Goal: Task Accomplishment & Management: Manage account settings

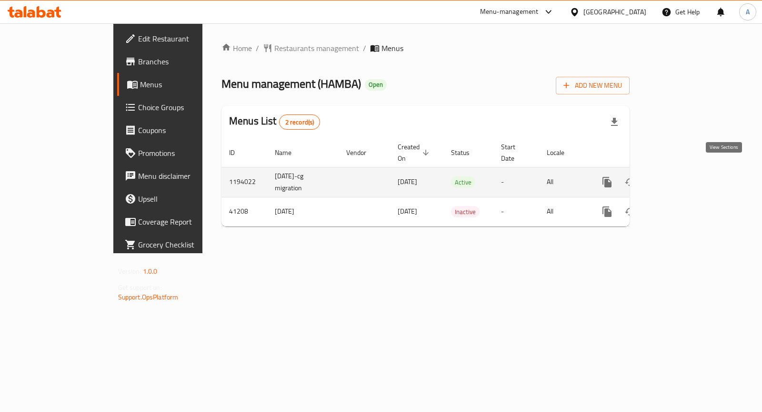
click at [682, 176] on icon "enhanced table" at bounding box center [675, 181] width 11 height 11
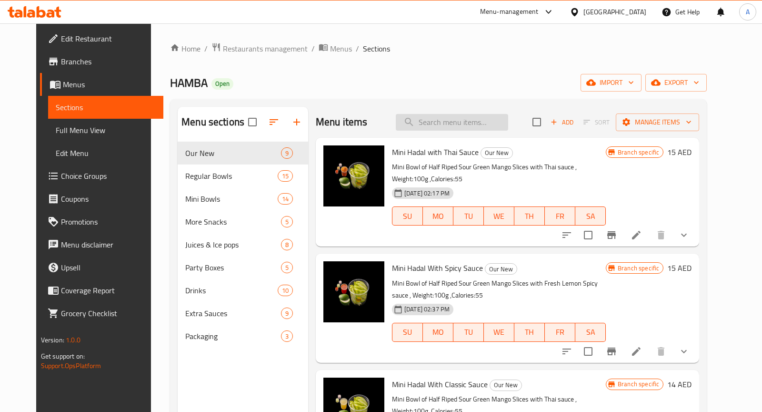
click at [474, 123] on input "search" at bounding box center [452, 122] width 112 height 17
paste input "mango with nutella sauce"
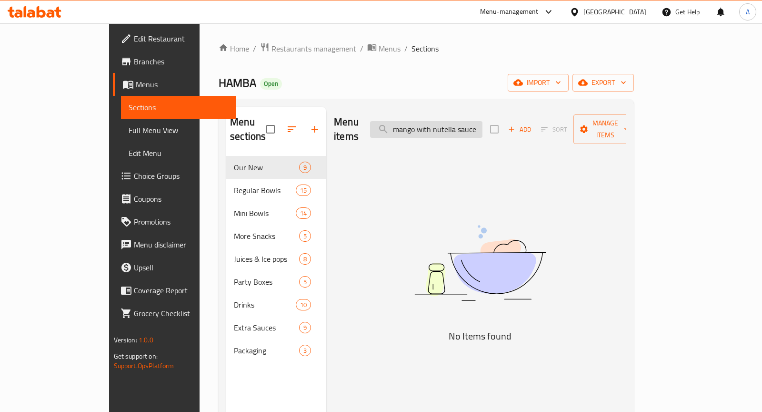
click at [479, 124] on input "mango with nutella sauce" at bounding box center [426, 129] width 112 height 17
drag, startPoint x: 479, startPoint y: 124, endPoint x: 537, endPoint y: 124, distance: 58.1
click at [537, 124] on div "Menu items mango with nutella sauce Add Sort Manage items" at bounding box center [480, 129] width 293 height 45
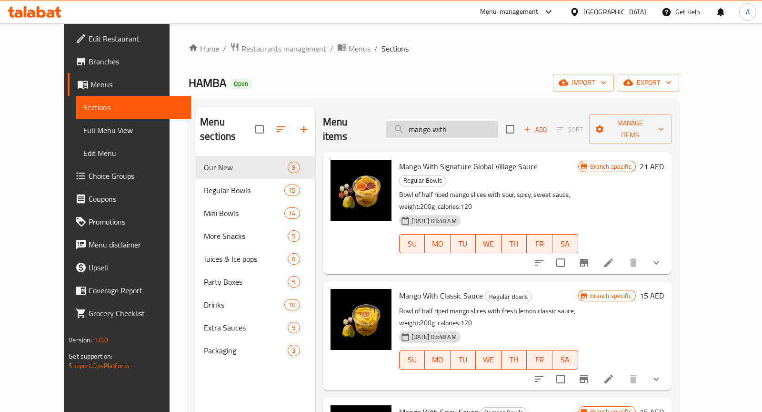
click at [475, 127] on input "mango with" at bounding box center [442, 129] width 112 height 17
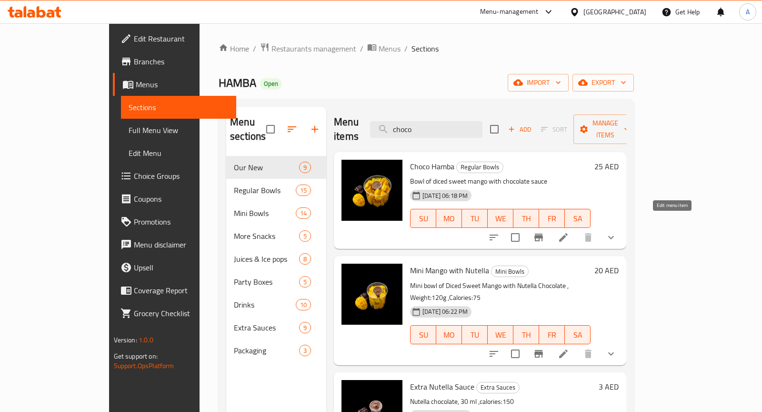
type input "choco"
click at [568, 233] on icon at bounding box center [563, 237] width 9 height 9
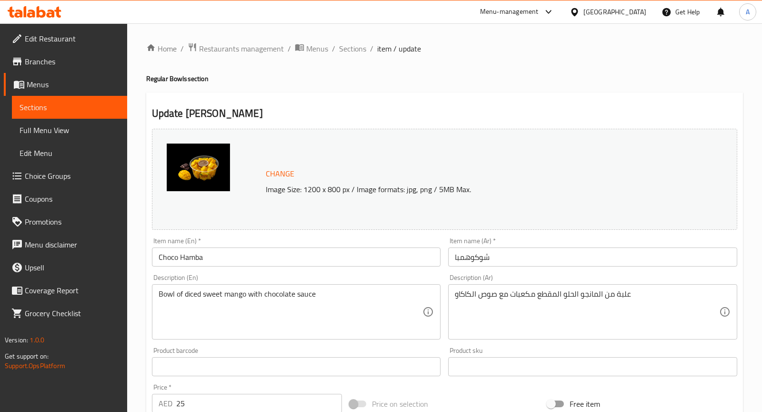
click at [275, 252] on input "Choco Hamba" at bounding box center [296, 256] width 289 height 19
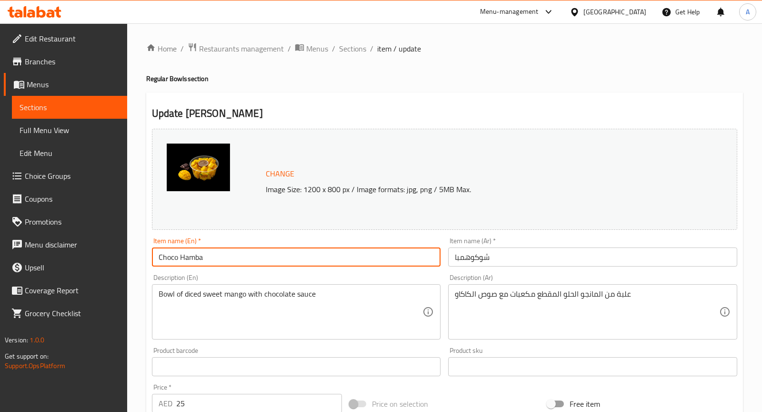
click at [275, 252] on input "Choco Hamba" at bounding box center [296, 256] width 289 height 19
click at [281, 260] on input "Choco Hamba" at bounding box center [296, 256] width 289 height 19
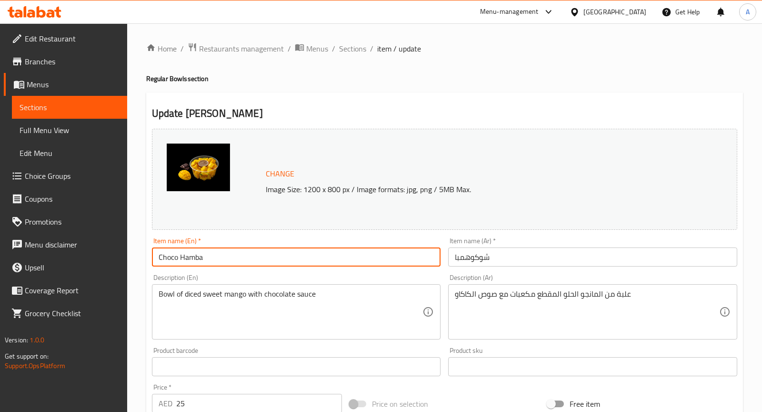
paste input "Mango with Nutella Chocolate"
type input "Mango with Nutella Chocolate"
click at [371, 307] on textarea "Bowl of diced sweet mango with chocolate sauce" at bounding box center [291, 311] width 264 height 45
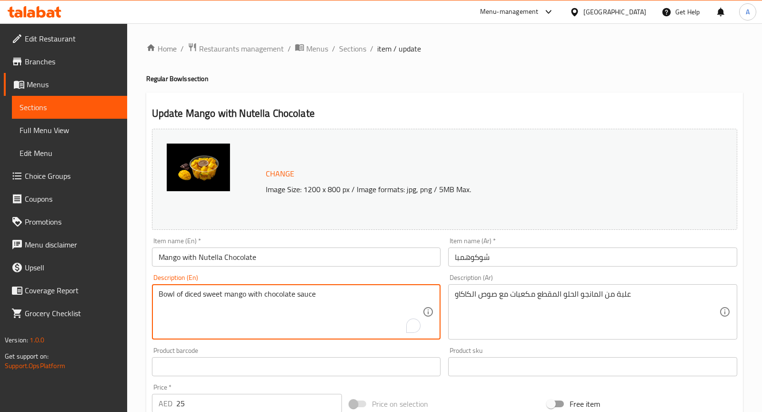
click at [371, 307] on textarea "Bowl of diced sweet mango with chocolate sauce" at bounding box center [291, 311] width 264 height 45
paste textarea "Diced Sweet Mango with Nutella Chocolate , Weight:230g ,Calories:144"
type textarea "Bowl of Diced Sweet Mango with Nutella Chocolate , Weight:230g ,Calories:144"
click at [523, 258] on input "شوكوهمبا" at bounding box center [592, 256] width 289 height 19
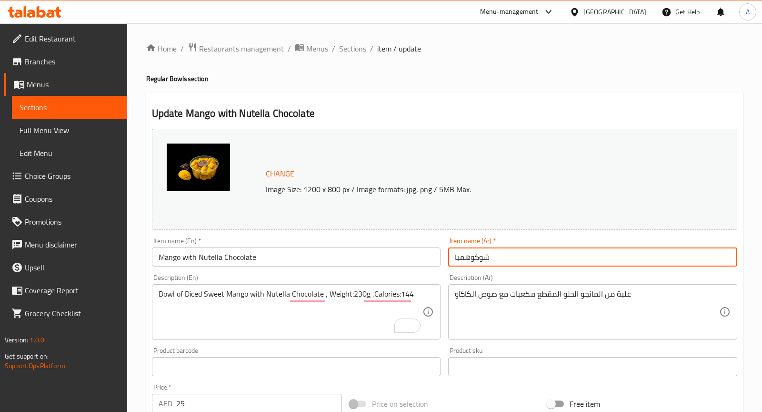
click at [523, 258] on input "شوكوهمبا" at bounding box center [592, 256] width 289 height 19
paste input "مانجو مع نوتيل"
type input "مانجو مع نوتيلا"
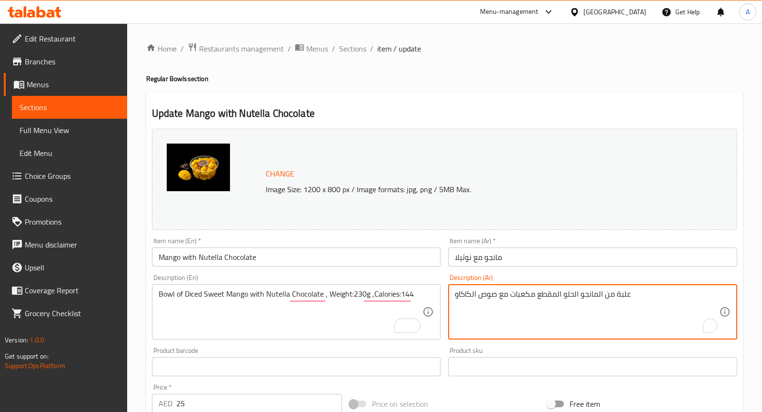
click at [488, 294] on textarea "علبة من المانجو الحلو المقطع مكعبات مع صوص الكاكاو" at bounding box center [587, 311] width 264 height 45
paste textarea "مكعبات المانجو الناضج مع شوكولاتة النوتيلا، الوزن:230 جرام, السعرات الحرارية:144"
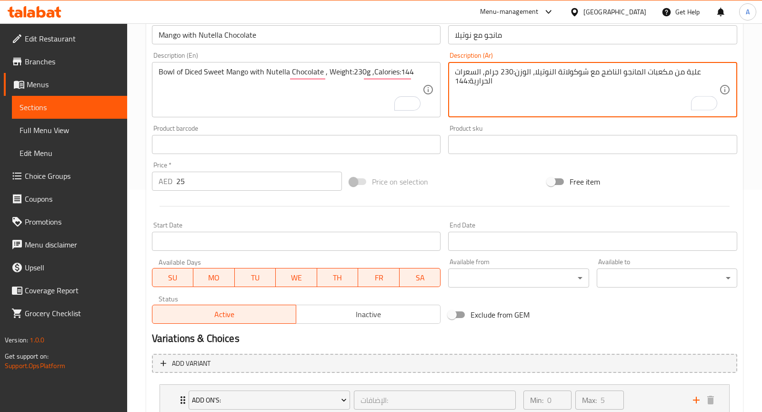
scroll to position [290, 0]
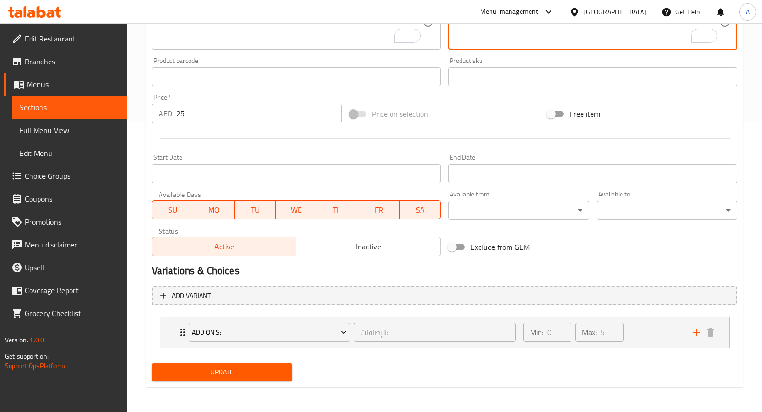
type textarea "علبة من مكعبات المانجو الناضج مع شوكولاتة النوتيلا، الوزن:230 جرام, السعرات الح…"
click at [218, 370] on span "Update" at bounding box center [222, 372] width 125 height 12
